Goal: Find specific page/section: Find specific page/section

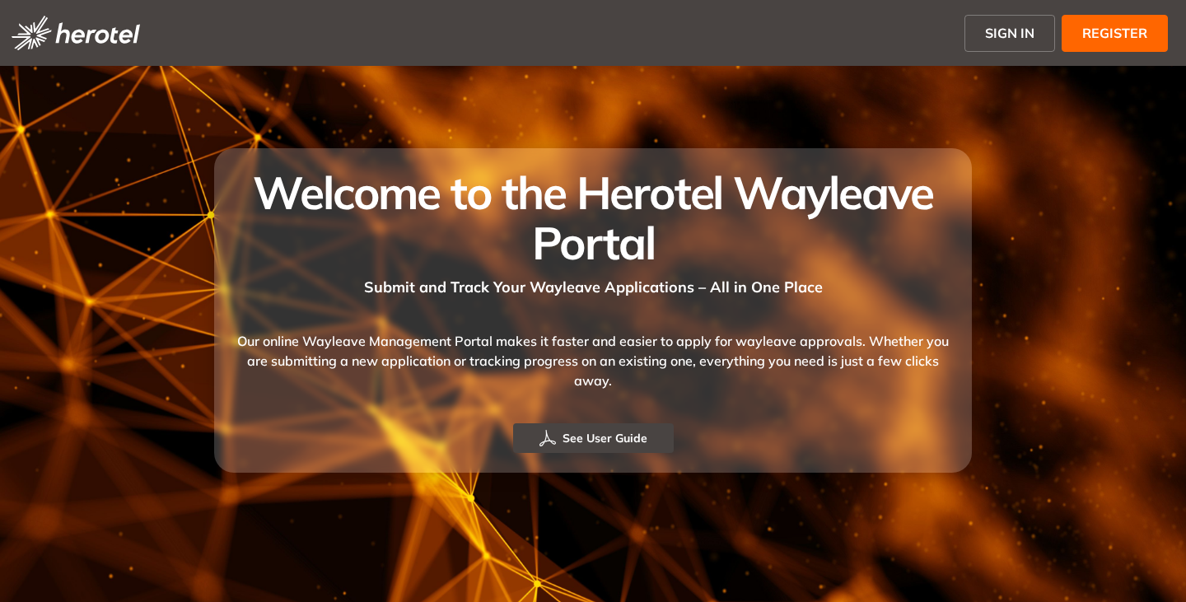
click at [994, 26] on span "SIGN IN" at bounding box center [1009, 33] width 49 height 20
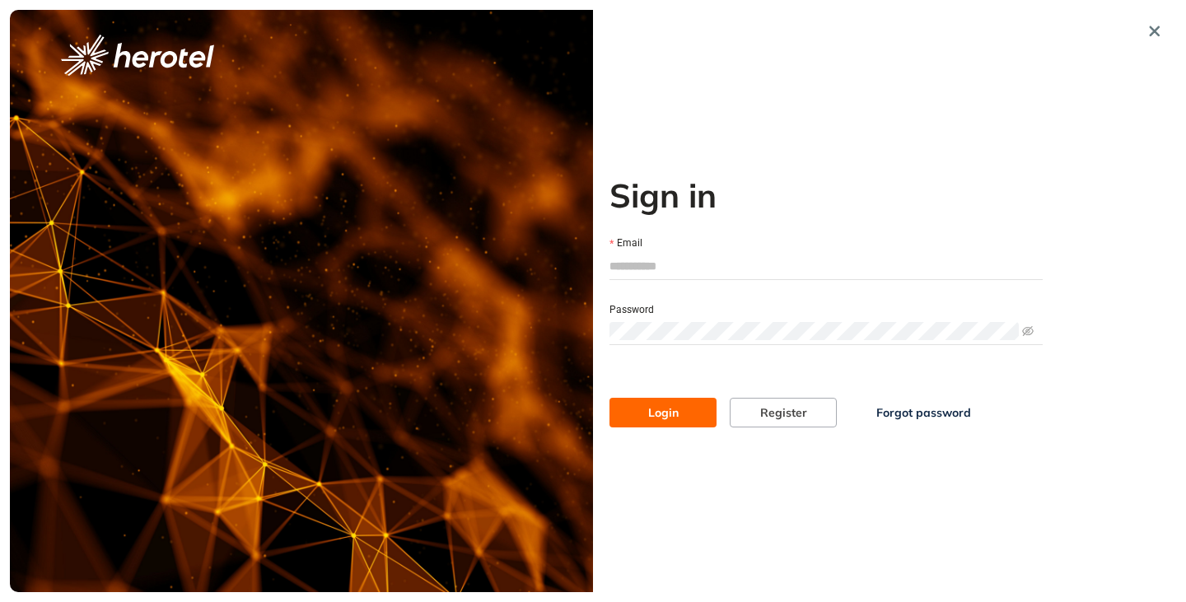
click at [653, 257] on input "Email" at bounding box center [826, 266] width 433 height 25
type input "**********"
click at [610, 398] on button "Login" at bounding box center [663, 413] width 107 height 30
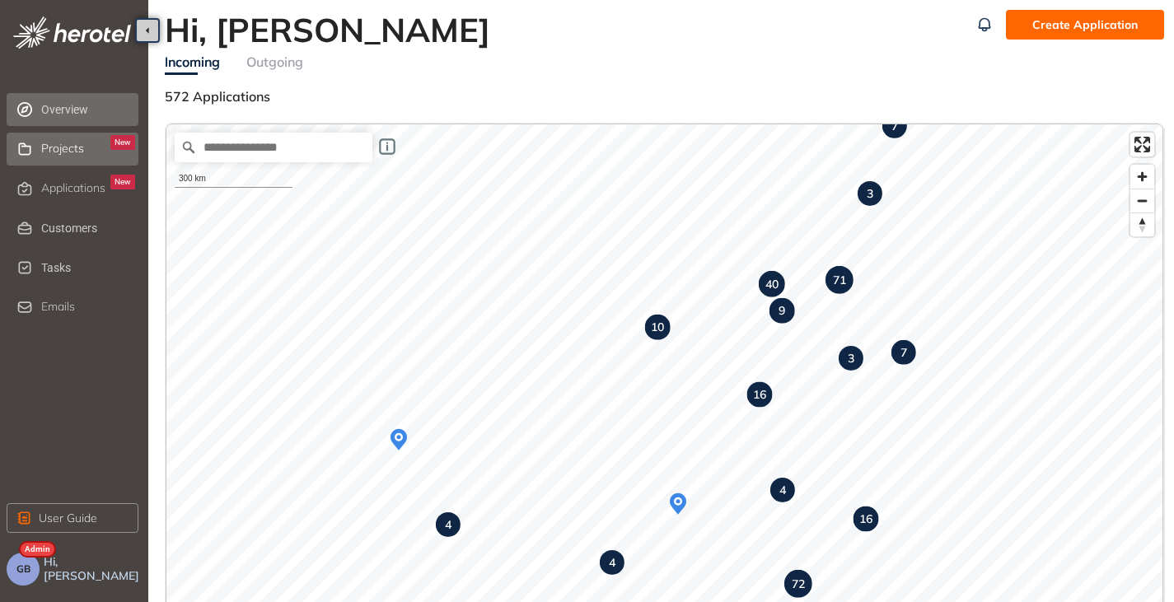
click at [61, 152] on span "Projects" at bounding box center [62, 149] width 43 height 14
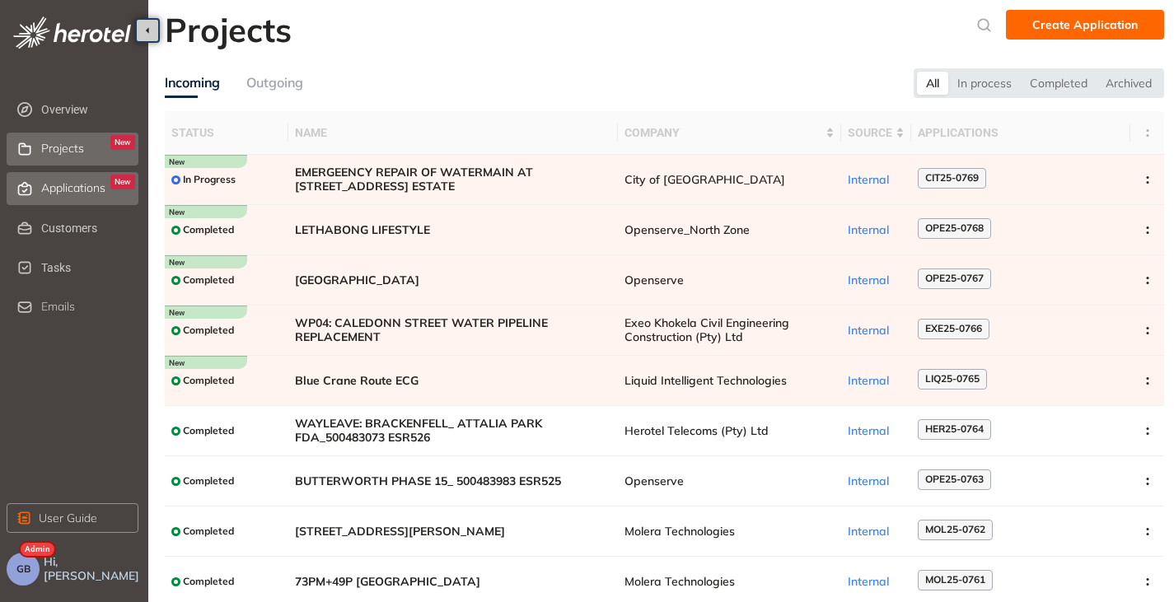
click at [67, 185] on span "Applications" at bounding box center [73, 188] width 64 height 14
